Goal: Task Accomplishment & Management: Use online tool/utility

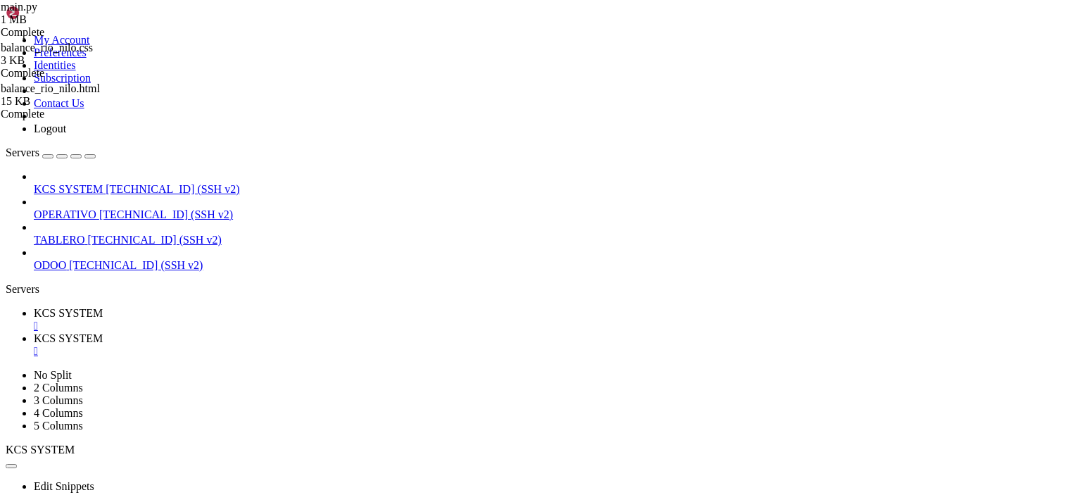
scroll to position [36, 0]
drag, startPoint x: 267, startPoint y: 16, endPoint x: 257, endPoint y: 25, distance: 13.5
click at [267, 319] on div "" at bounding box center [555, 325] width 1042 height 13
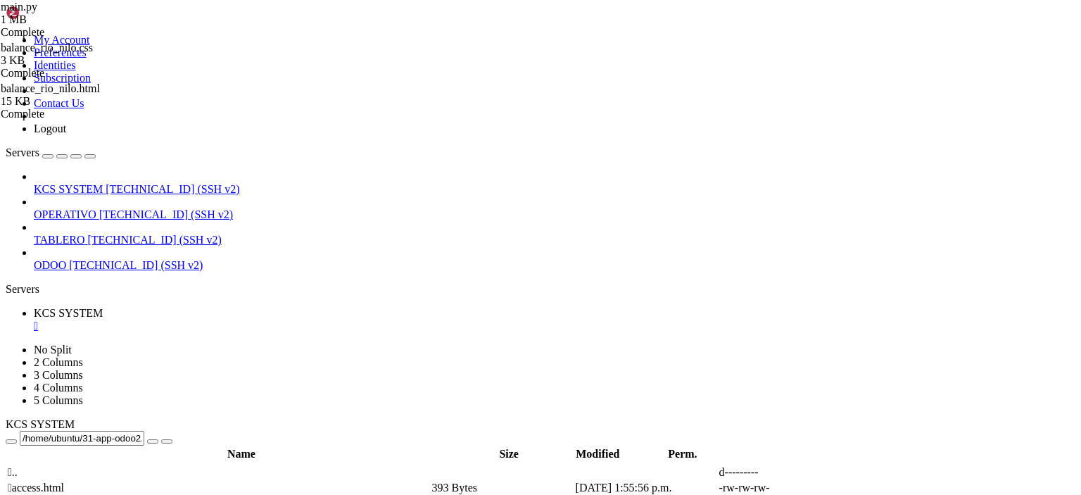
click at [103, 183] on span "KCS SYSTEM" at bounding box center [68, 189] width 69 height 12
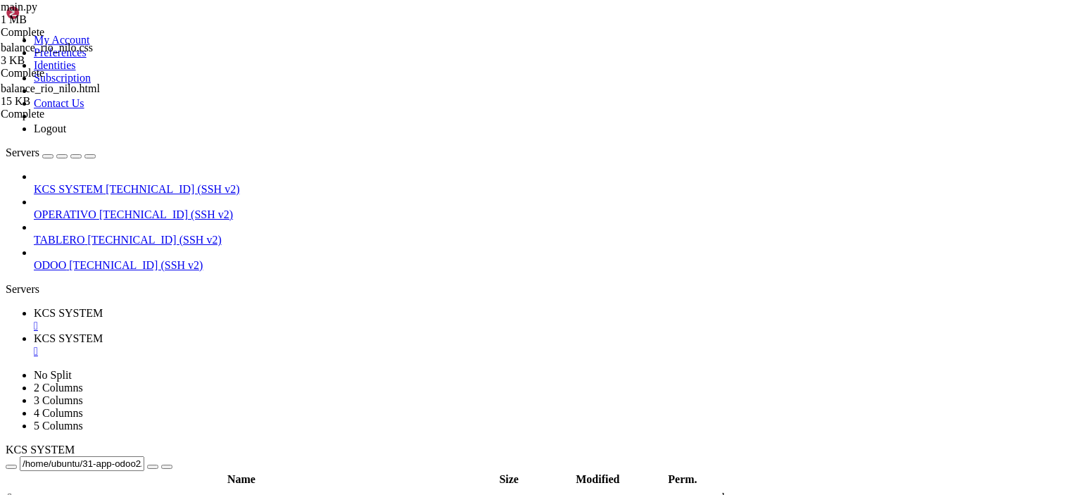
scroll to position [0, 0]
click at [103, 307] on span "KCS SYSTEM" at bounding box center [68, 313] width 69 height 12
click at [319, 490] on td " .." at bounding box center [218, 497] width 423 height 14
type input "/home/ubuntu/31-app-odoo2"
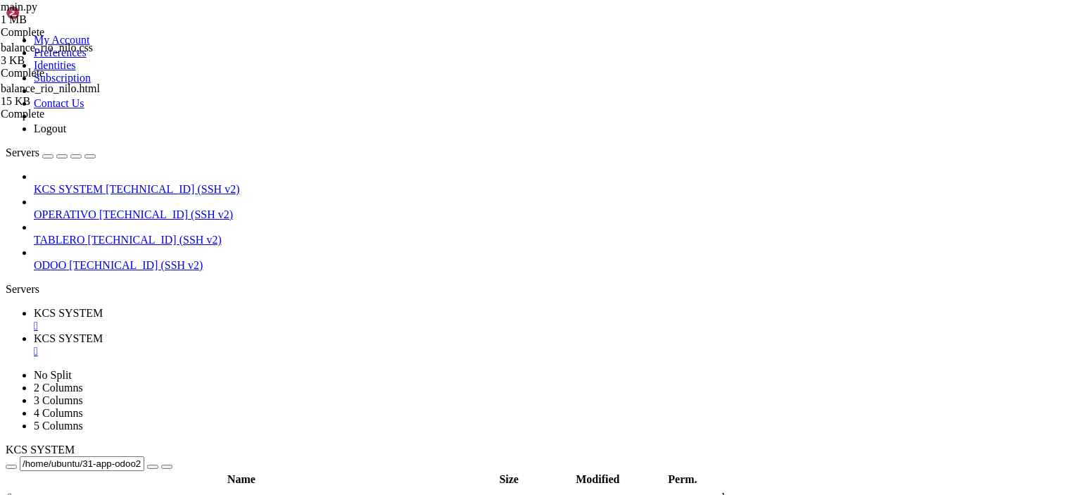
click at [18, 491] on span " .." at bounding box center [13, 497] width 10 height 12
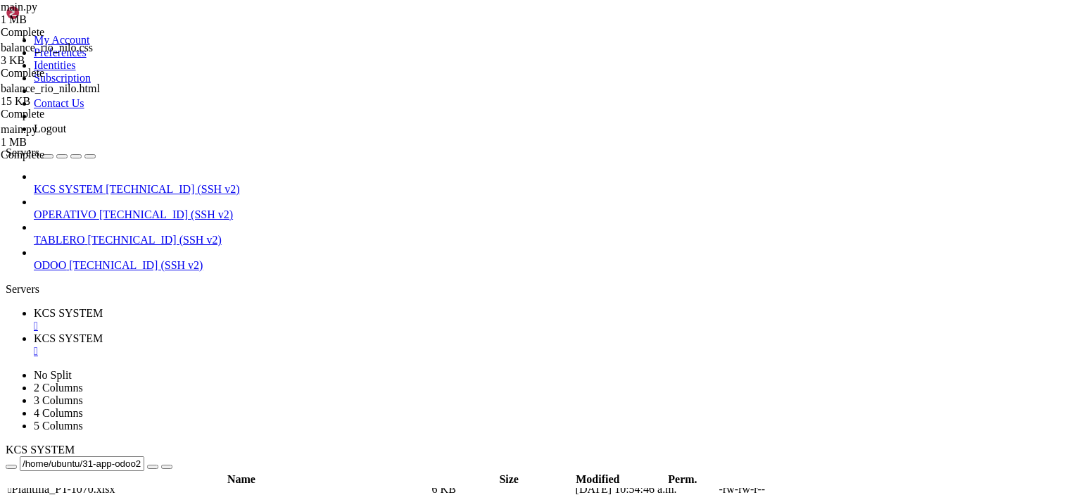
click at [321, 332] on link "KCS SYSTEM " at bounding box center [555, 344] width 1042 height 25
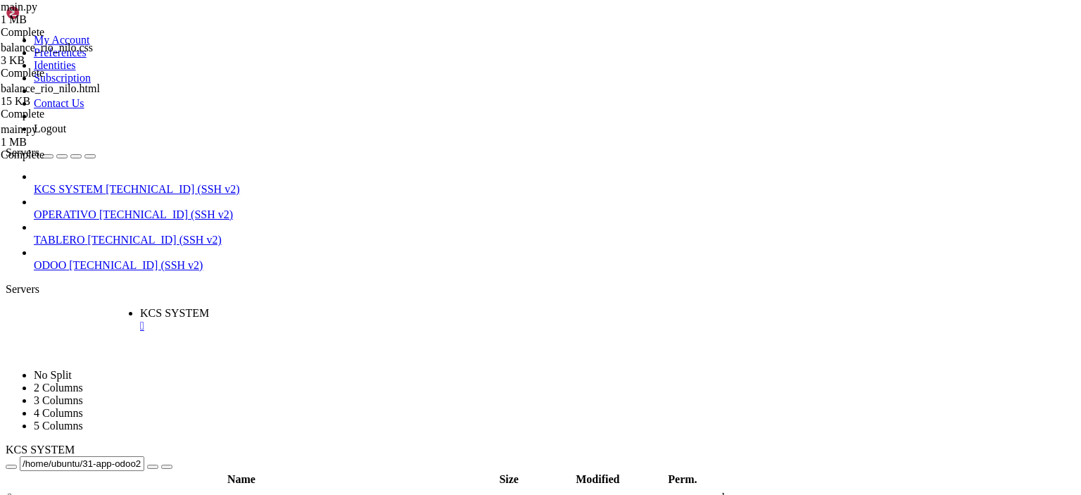
drag, startPoint x: 323, startPoint y: 19, endPoint x: 200, endPoint y: 18, distance: 123.2
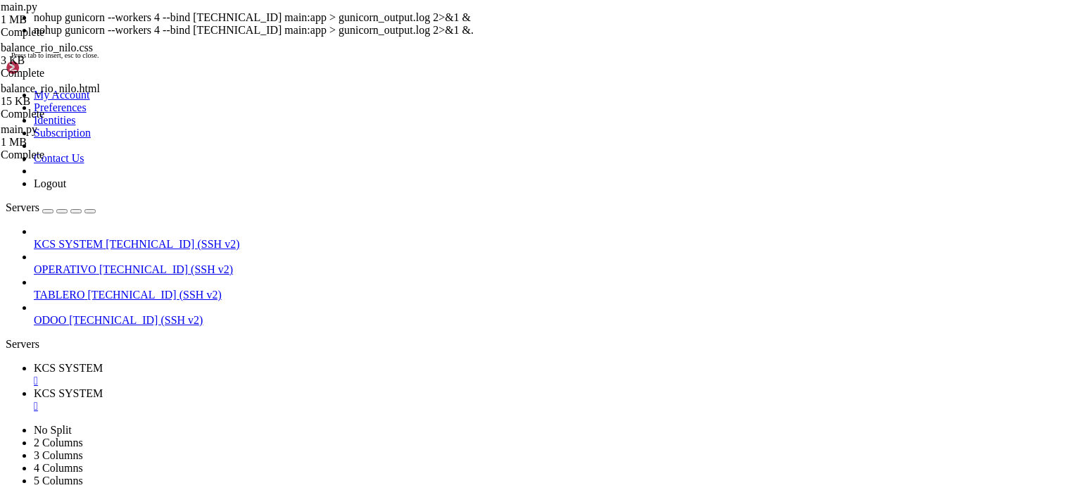
scroll to position [36, 0]
